Goal: Information Seeking & Learning: Learn about a topic

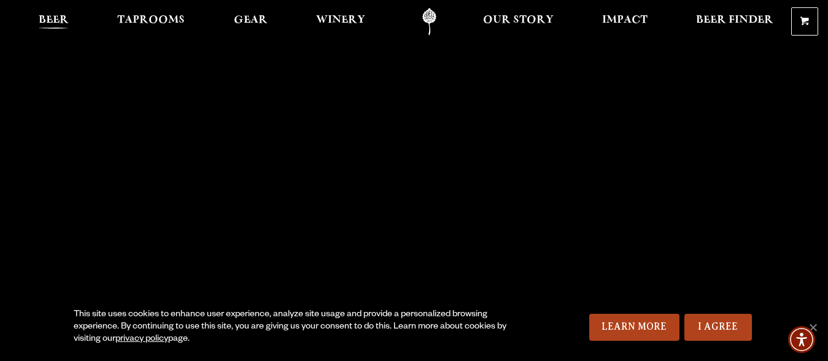
click at [59, 20] on span "Beer" at bounding box center [54, 20] width 30 height 10
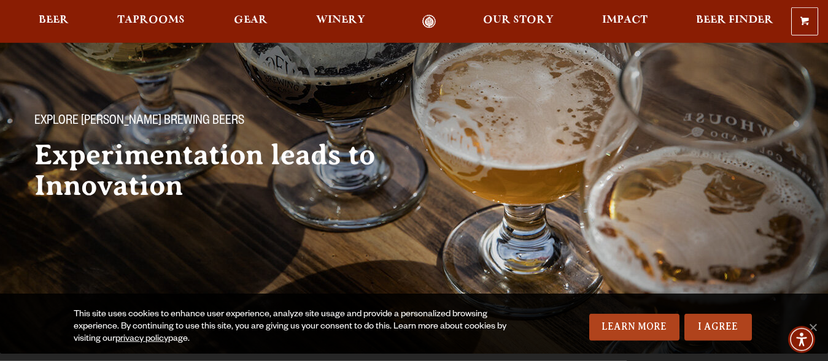
scroll to position [125, 0]
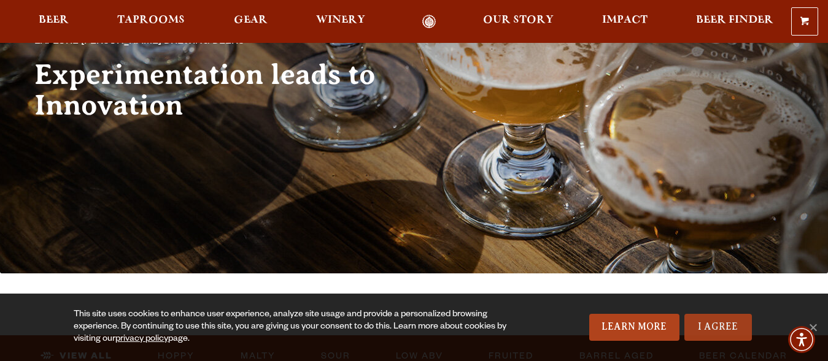
click at [722, 323] on link "I Agree" at bounding box center [717, 327] width 67 height 27
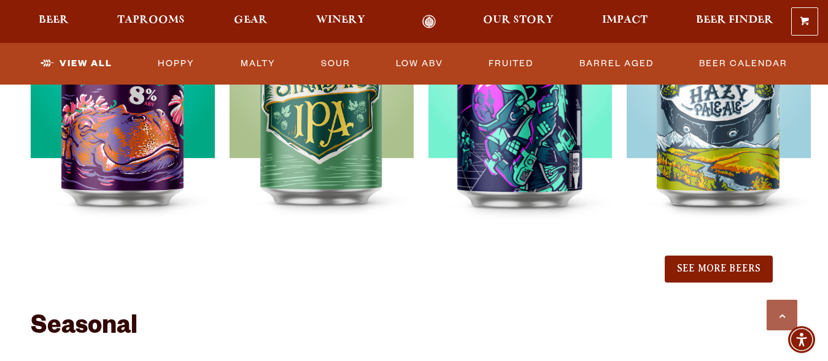
scroll to position [1502, 0]
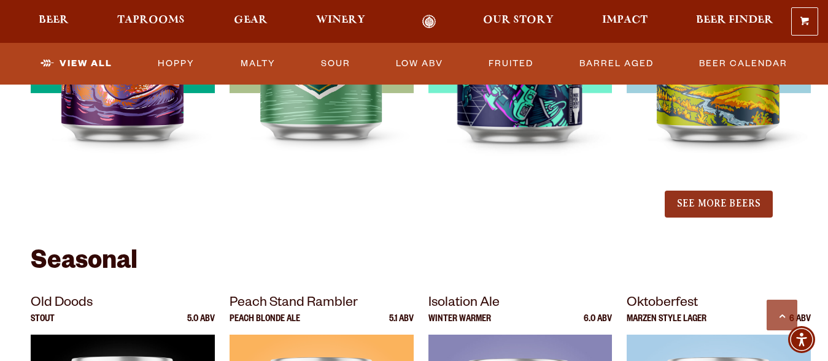
click at [699, 199] on button "See More Beers" at bounding box center [719, 204] width 108 height 27
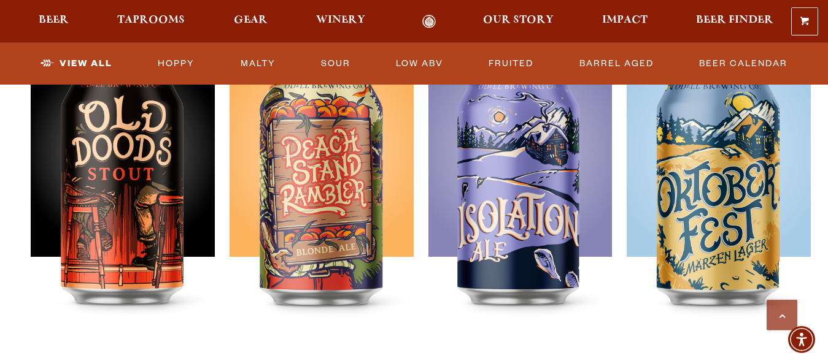
scroll to position [2128, 0]
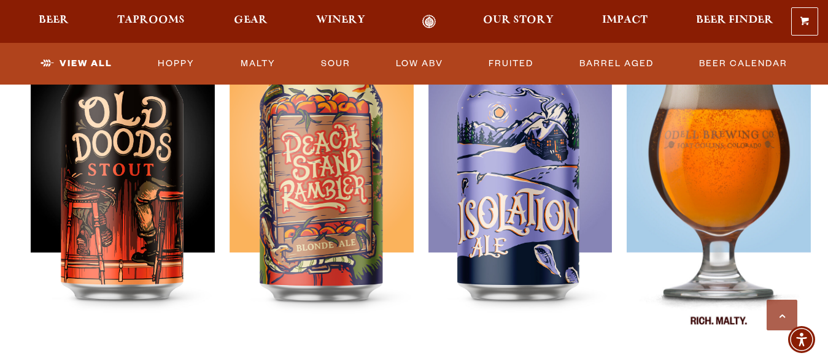
click at [713, 203] on img at bounding box center [719, 195] width 184 height 307
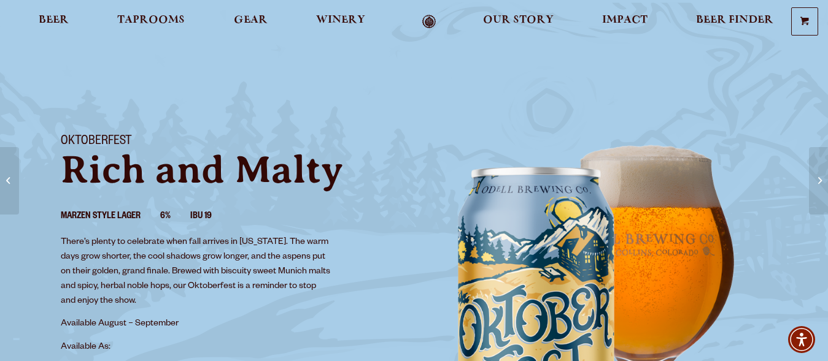
scroll to position [125, 0]
